Goal: Task Accomplishment & Management: Use online tool/utility

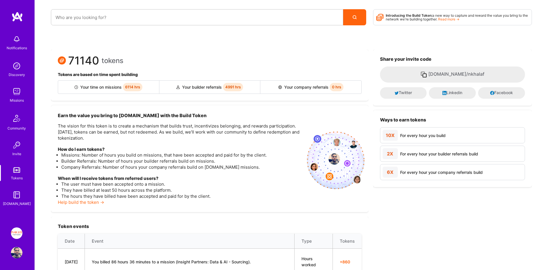
click at [23, 91] on link "Missions" at bounding box center [17, 95] width 36 height 18
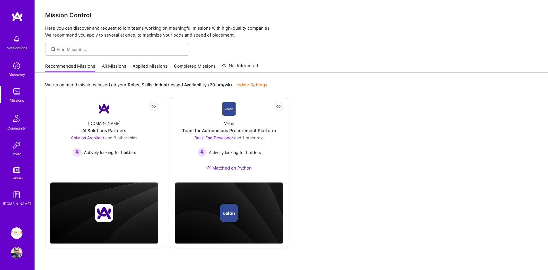
click at [137, 68] on link "Applied Missions" at bounding box center [150, 67] width 35 height 9
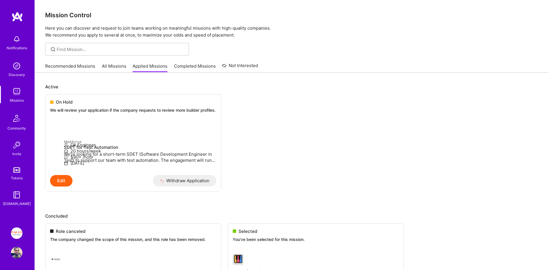
click at [203, 68] on link "Completed Missions" at bounding box center [195, 67] width 42 height 9
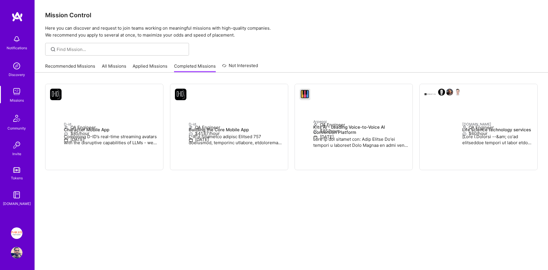
click at [164, 66] on link "Applied Missions" at bounding box center [150, 67] width 35 height 9
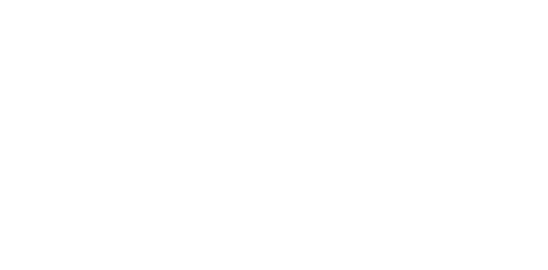
click at [0, 0] on link "Completed Missions" at bounding box center [0, 0] width 0 height 0
click at [0, 0] on div "Recommended Missions All Missions Applied Missions Completed Missions Not Inter…" at bounding box center [0, 0] width 0 height 0
click at [0, 0] on link "All Missions" at bounding box center [0, 0] width 0 height 0
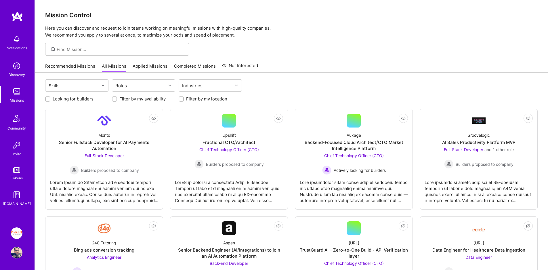
click at [79, 68] on link "Recommended Missions" at bounding box center [70, 67] width 50 height 9
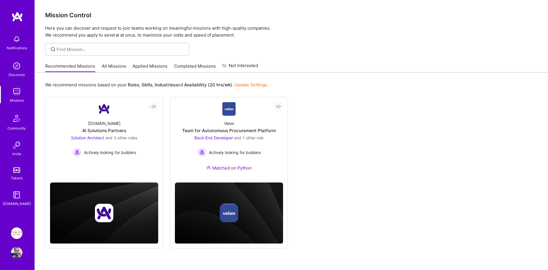
click at [116, 67] on link "All Missions" at bounding box center [114, 67] width 24 height 9
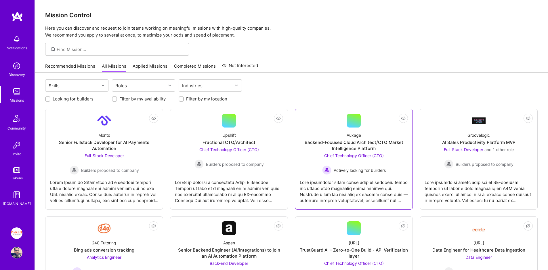
click at [307, 120] on link "Not Interested Auxage Backend-Focused Cloud Architect/CTO Market Intelligence P…" at bounding box center [354, 159] width 108 height 91
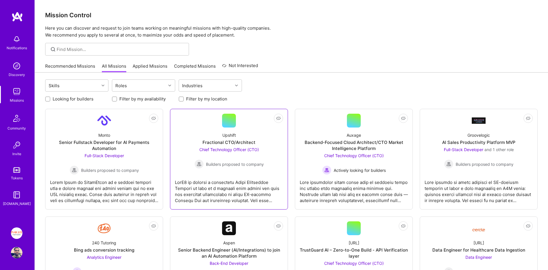
click at [225, 124] on div at bounding box center [229, 121] width 14 height 14
click at [77, 66] on link "Recommended Missions" at bounding box center [70, 67] width 50 height 9
